Goal: Task Accomplishment & Management: Use online tool/utility

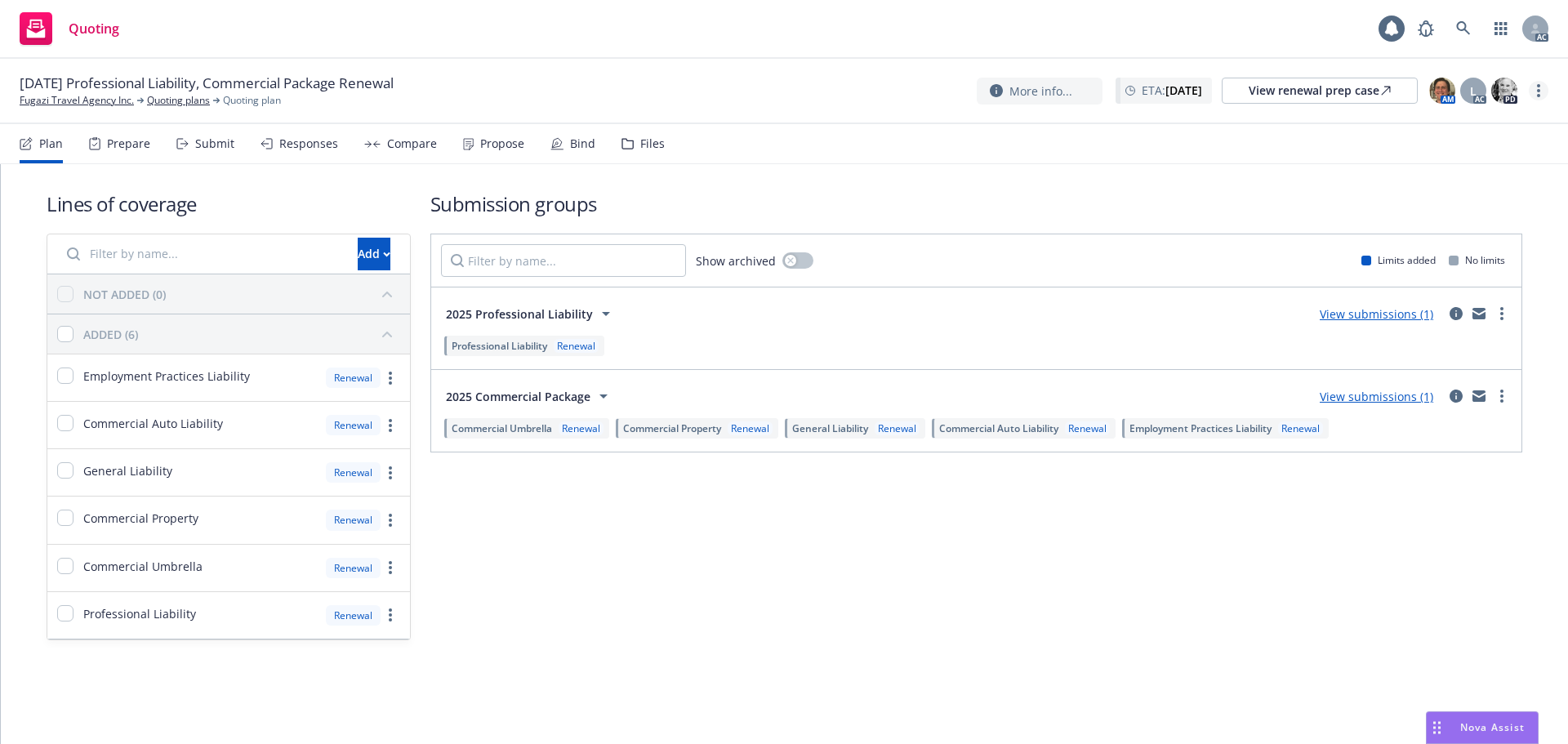
click at [1540, 93] on link "more" at bounding box center [1539, 90] width 19 height 19
click at [1472, 132] on link "Copy logging email" at bounding box center [1457, 124] width 182 height 33
